Goal: Information Seeking & Learning: Check status

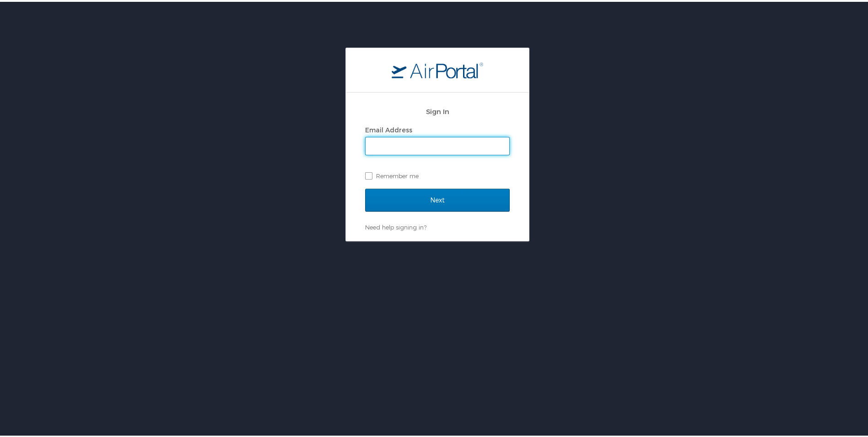
type input "[EMAIL_ADDRESS][DOMAIN_NAME]"
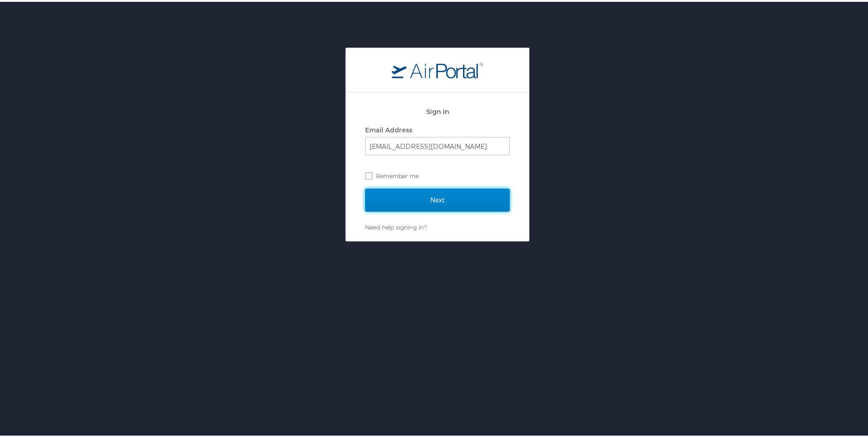
click at [415, 210] on input "Next" at bounding box center [437, 198] width 145 height 23
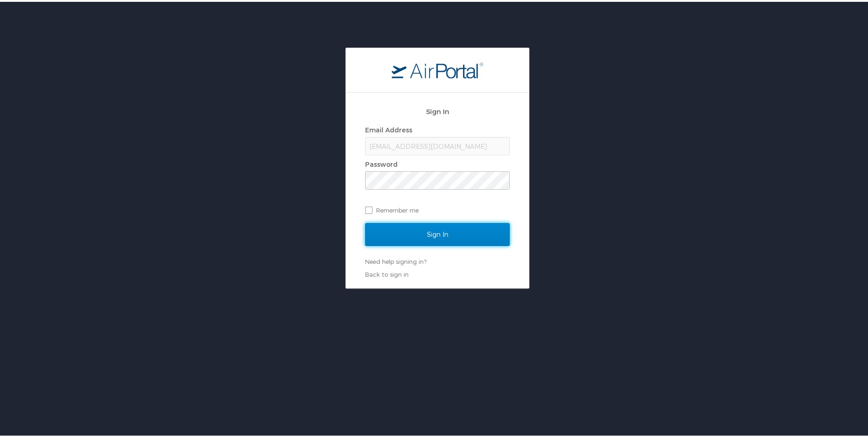
click at [418, 226] on input "Sign In" at bounding box center [437, 232] width 145 height 23
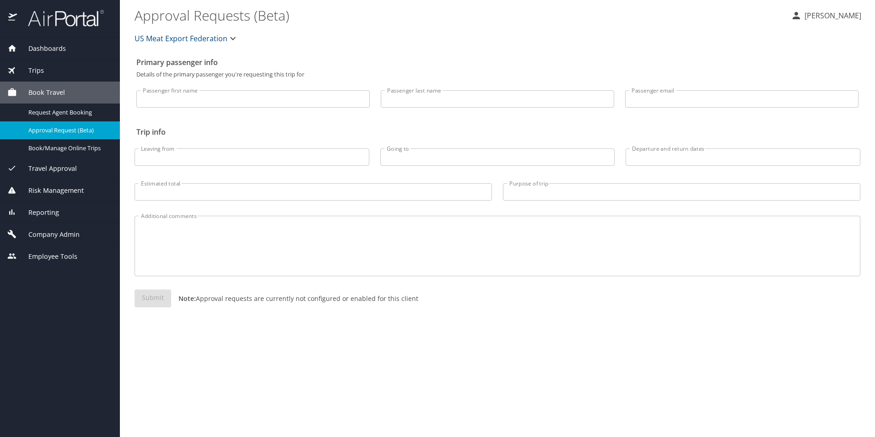
click at [54, 65] on div "Trips" at bounding box center [59, 70] width 105 height 10
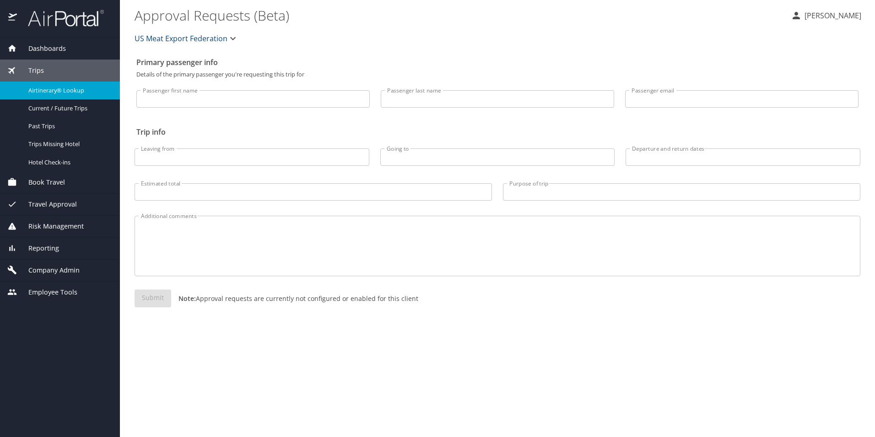
click at [69, 87] on span "Airtinerary® Lookup" at bounding box center [68, 90] width 81 height 9
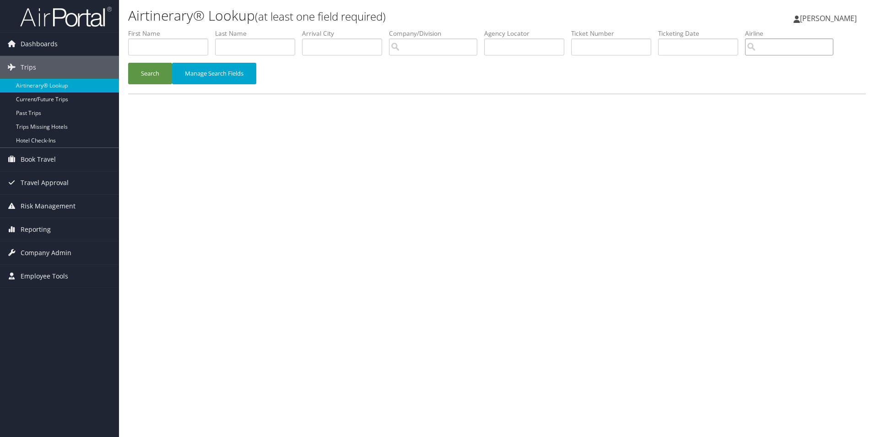
click at [788, 44] on input "search" at bounding box center [789, 46] width 88 height 17
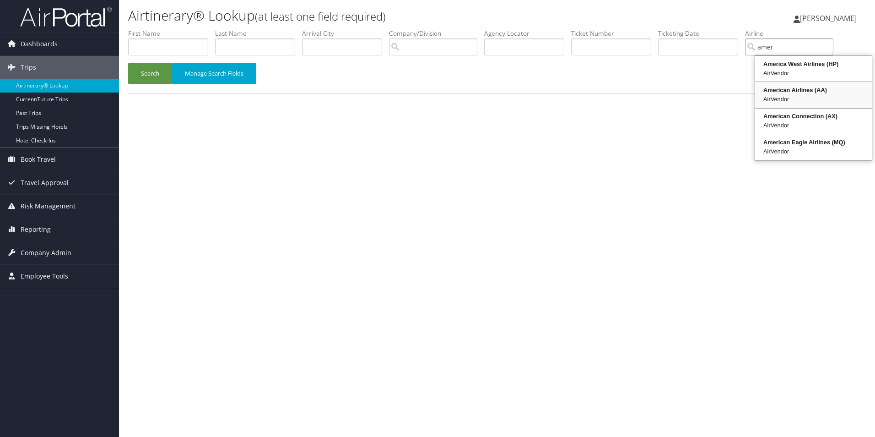
click at [807, 101] on div "AirVendor" at bounding box center [814, 99] width 114 height 9
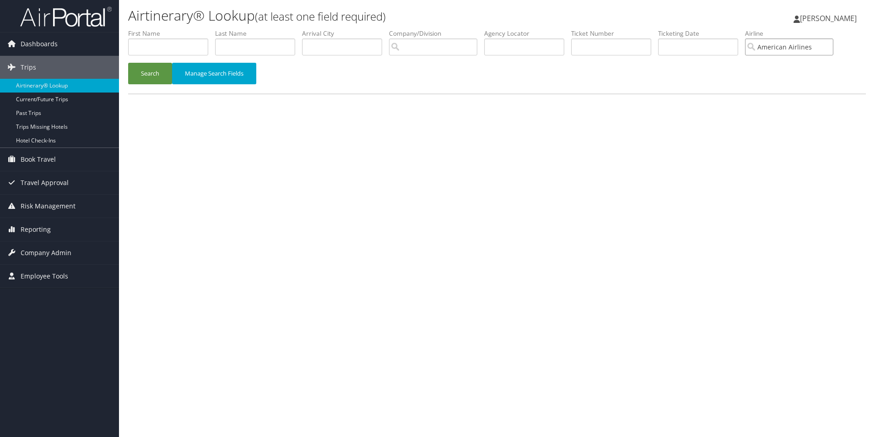
type input "American Airlines"
click at [265, 45] on input "text" at bounding box center [255, 46] width 80 height 17
click at [140, 74] on button "Search" at bounding box center [150, 74] width 44 height 22
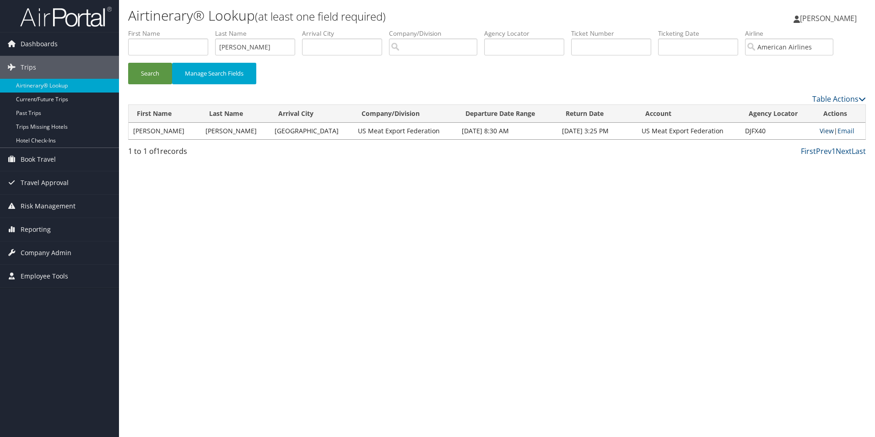
click at [822, 134] on link "View" at bounding box center [827, 130] width 14 height 9
drag, startPoint x: 253, startPoint y: 46, endPoint x: 181, endPoint y: 35, distance: 72.8
click at [181, 29] on ul "First Name Last Name flores Departure City Arrival City Company/Division Airpor…" at bounding box center [497, 29] width 738 height 0
click at [149, 76] on button "Search" at bounding box center [150, 74] width 44 height 22
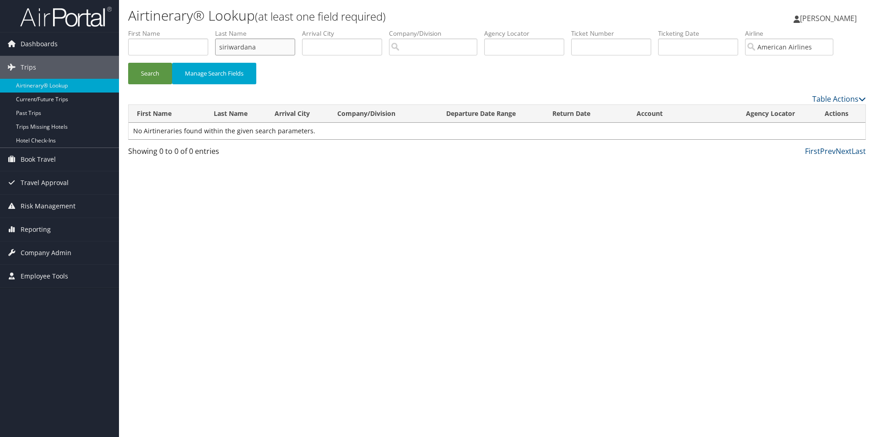
click at [261, 47] on input "siriwardana" at bounding box center [255, 46] width 80 height 17
click at [134, 69] on button "Search" at bounding box center [150, 74] width 44 height 22
click at [241, 45] on input "siri" at bounding box center [255, 46] width 80 height 17
type input "s"
type input "arach"
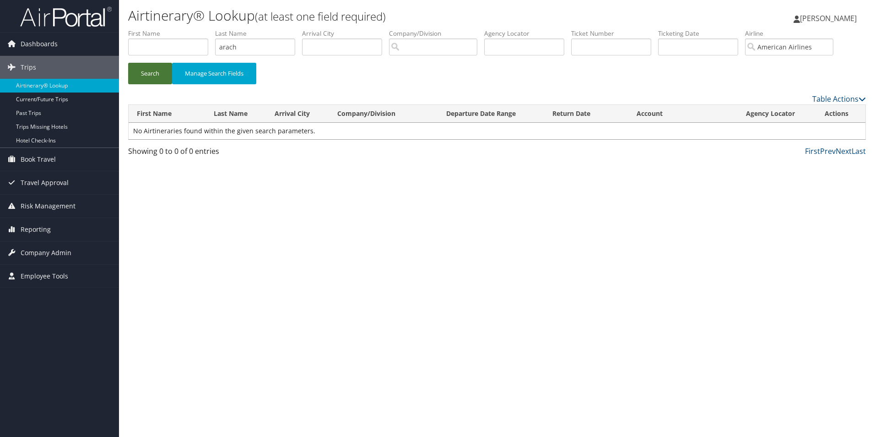
click at [145, 77] on button "Search" at bounding box center [150, 74] width 44 height 22
drag, startPoint x: 252, startPoint y: 43, endPoint x: 179, endPoint y: 43, distance: 72.8
click at [179, 29] on ul "First Name Last Name arach Departure City Arrival City Company/Division Airport…" at bounding box center [497, 29] width 738 height 0
type input "van"
click at [152, 82] on button "Search" at bounding box center [150, 74] width 44 height 22
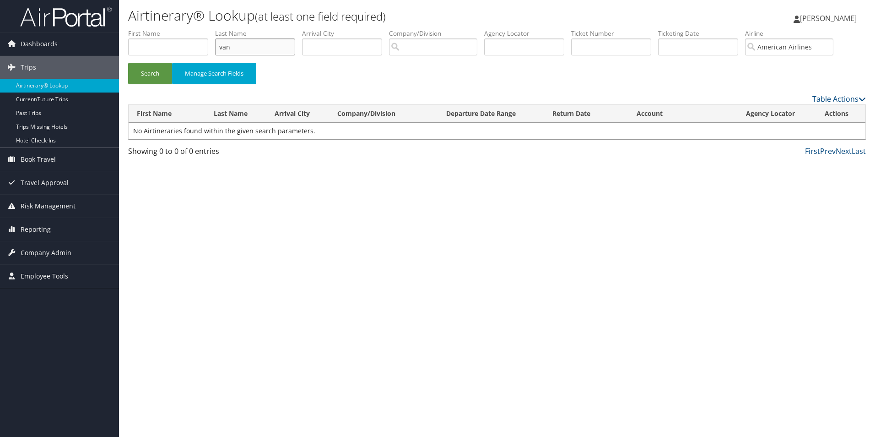
drag, startPoint x: 254, startPoint y: 41, endPoint x: 177, endPoint y: 42, distance: 76.4
click at [177, 29] on ul "First Name Last Name van Departure City Arrival City Company/Division Airport/C…" at bounding box center [497, 29] width 738 height 0
click at [143, 70] on button "Search" at bounding box center [150, 74] width 44 height 22
drag, startPoint x: 244, startPoint y: 49, endPoint x: 161, endPoint y: 41, distance: 84.1
click at [161, 29] on ul "First Name Last Name loo Departure City Arrival City Company/Division Airport/C…" at bounding box center [497, 29] width 738 height 0
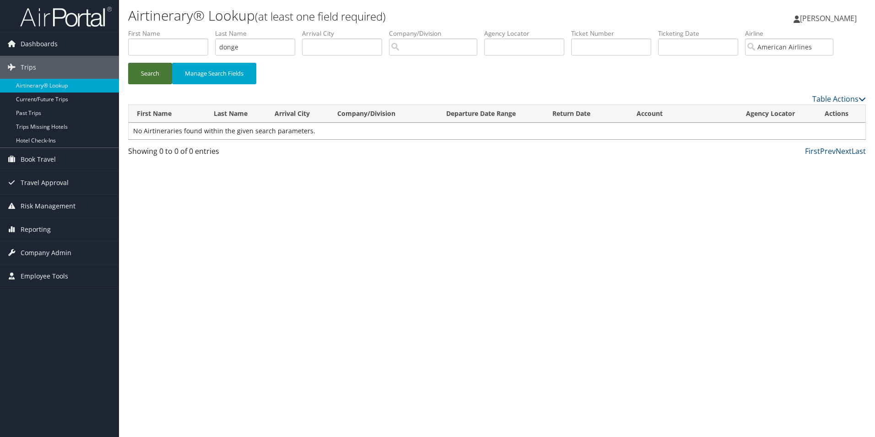
click at [160, 73] on button "Search" at bounding box center [150, 74] width 44 height 22
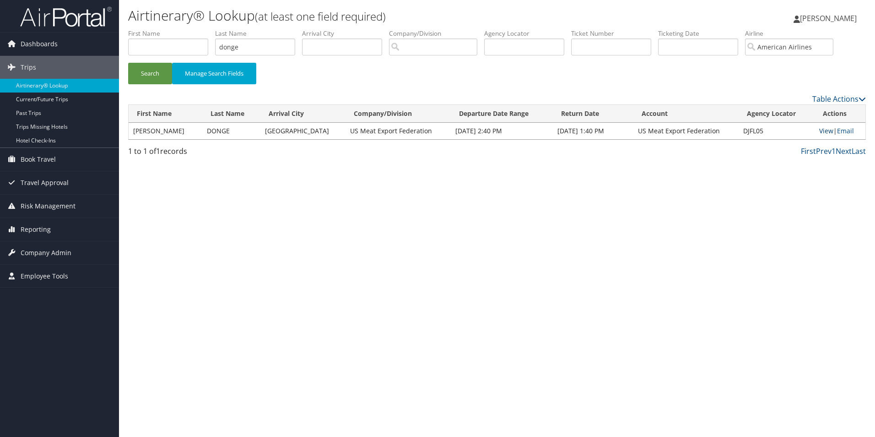
click at [828, 130] on link "View" at bounding box center [826, 130] width 14 height 9
drag, startPoint x: 262, startPoint y: 54, endPoint x: 200, endPoint y: 48, distance: 62.1
click at [200, 29] on ul "First Name Last Name donge Departure City Arrival City Company/Division Airport…" at bounding box center [497, 29] width 738 height 0
type input "copeland"
click at [140, 69] on button "Search" at bounding box center [150, 74] width 44 height 22
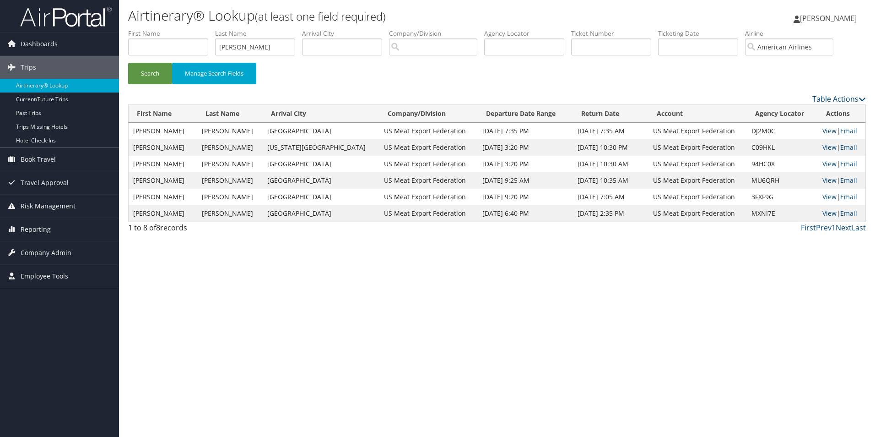
click at [824, 130] on link "View" at bounding box center [829, 130] width 14 height 9
drag, startPoint x: 275, startPoint y: 45, endPoint x: 191, endPoint y: 40, distance: 83.9
click at [191, 29] on ul "First Name Last Name copeland Departure City Arrival City Company/Division Airp…" at bounding box center [497, 29] width 738 height 0
type input "flor"
click at [163, 73] on button "Search" at bounding box center [150, 74] width 44 height 22
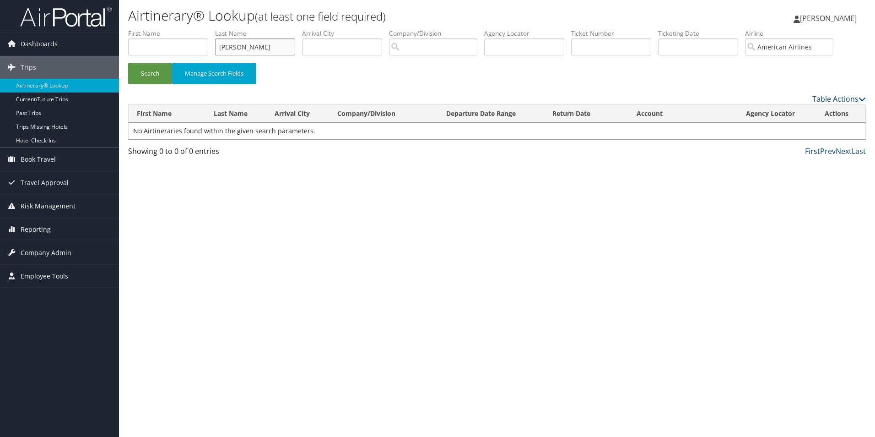
drag, startPoint x: 257, startPoint y: 46, endPoint x: 210, endPoint y: 43, distance: 47.2
click at [210, 29] on ul "First Name Last Name flor Departure City Arrival City Company/Division Airport/…" at bounding box center [497, 29] width 738 height 0
click at [155, 44] on input "text" at bounding box center [168, 46] width 80 height 17
click at [160, 71] on button "Search" at bounding box center [150, 74] width 44 height 22
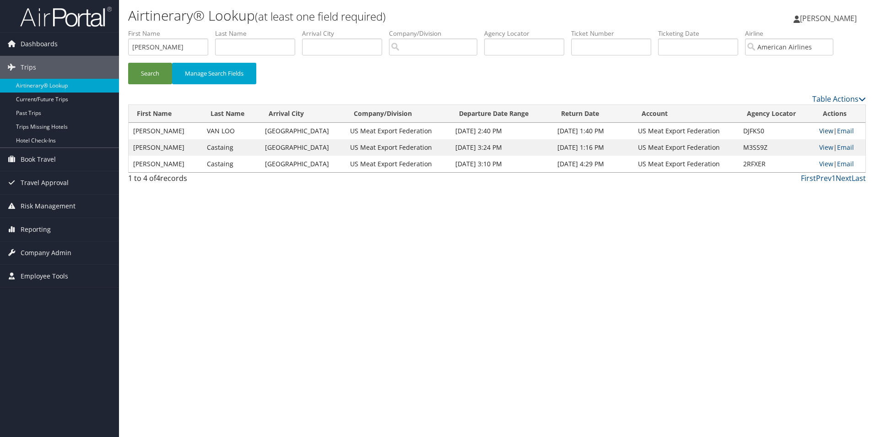
click at [822, 129] on link "View" at bounding box center [826, 130] width 14 height 9
drag, startPoint x: 152, startPoint y: 49, endPoint x: 124, endPoint y: 44, distance: 28.3
click at [128, 44] on form "First Name flor Last Name Departure City Arrival City Company/Division Airport/…" at bounding box center [497, 61] width 738 height 64
click at [151, 73] on button "Search" at bounding box center [150, 74] width 44 height 22
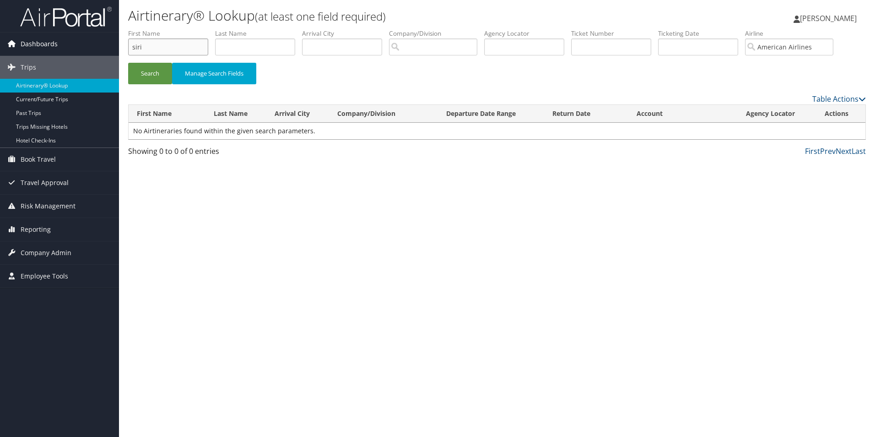
drag, startPoint x: 151, startPoint y: 43, endPoint x: 111, endPoint y: 39, distance: 40.9
click at [111, 39] on div "Dashboards AirPortal 360™ (Manager) My Travel Dashboard Trips Airtinerary® Look…" at bounding box center [437, 218] width 875 height 437
type input "ara"
click at [142, 73] on button "Search" at bounding box center [150, 74] width 44 height 22
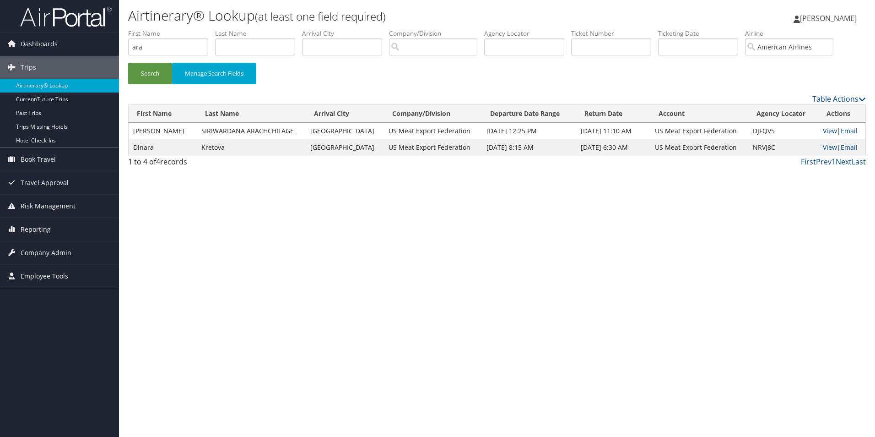
click at [827, 129] on link "View" at bounding box center [830, 130] width 14 height 9
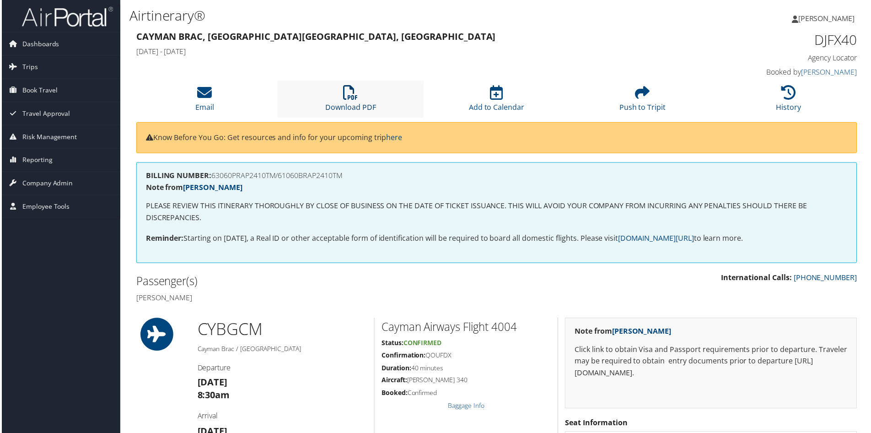
click at [348, 92] on icon at bounding box center [350, 93] width 15 height 15
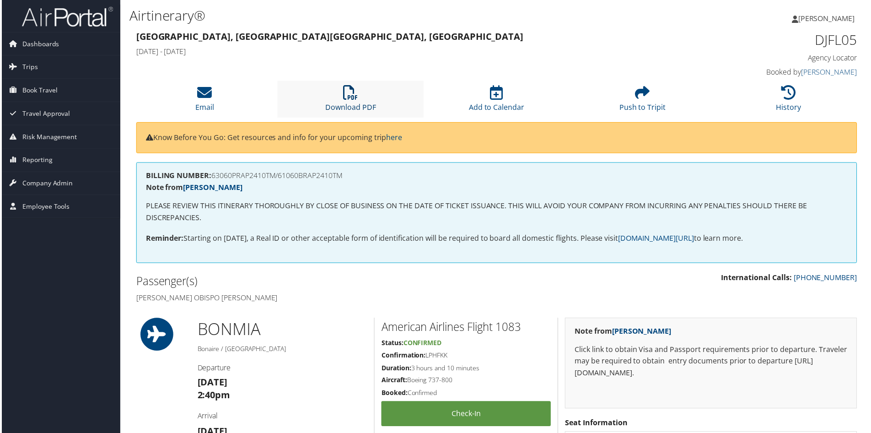
click at [354, 99] on icon at bounding box center [350, 93] width 15 height 15
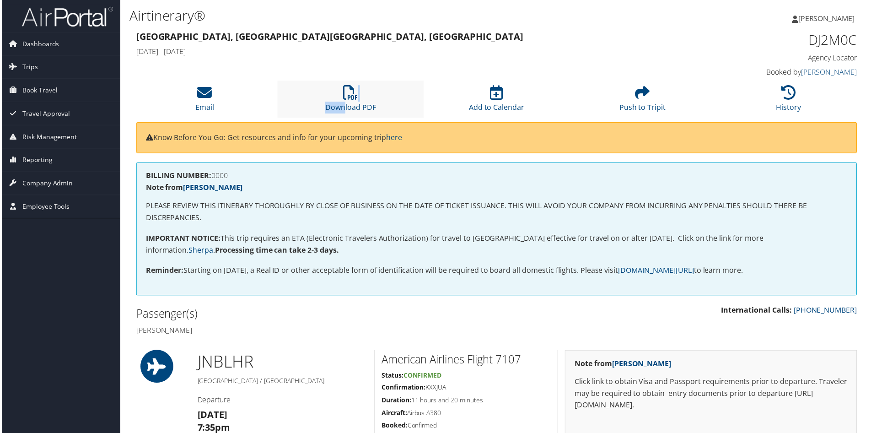
click at [343, 102] on li "Download PDF" at bounding box center [350, 99] width 146 height 37
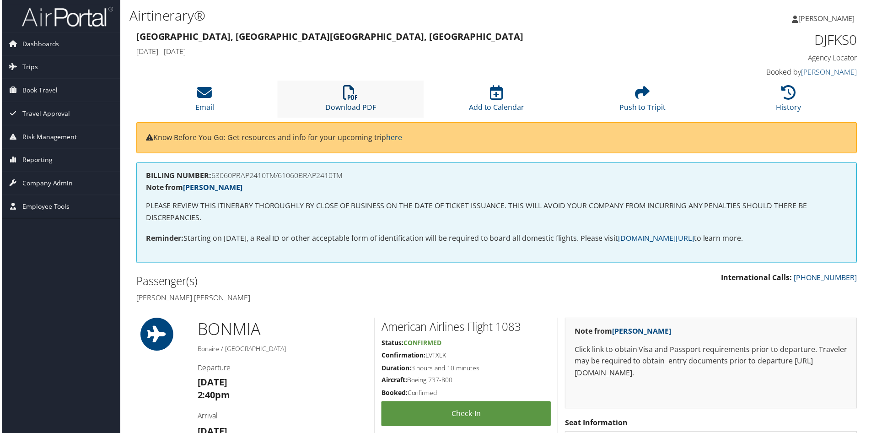
click at [352, 97] on icon at bounding box center [350, 93] width 15 height 15
click at [343, 100] on icon at bounding box center [350, 93] width 15 height 15
click at [352, 102] on li "Download PDF" at bounding box center [350, 99] width 146 height 37
